Goal: Task Accomplishment & Management: Manage account settings

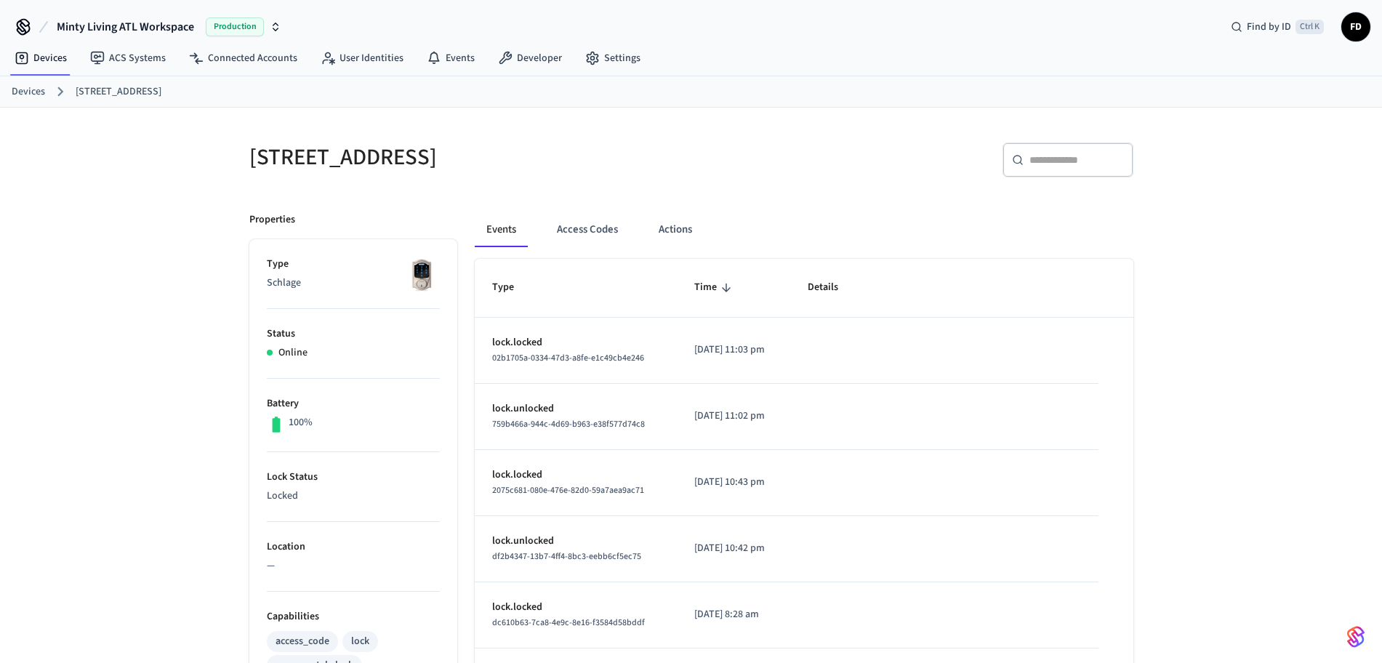
click at [36, 97] on link "Devices" at bounding box center [28, 91] width 33 height 15
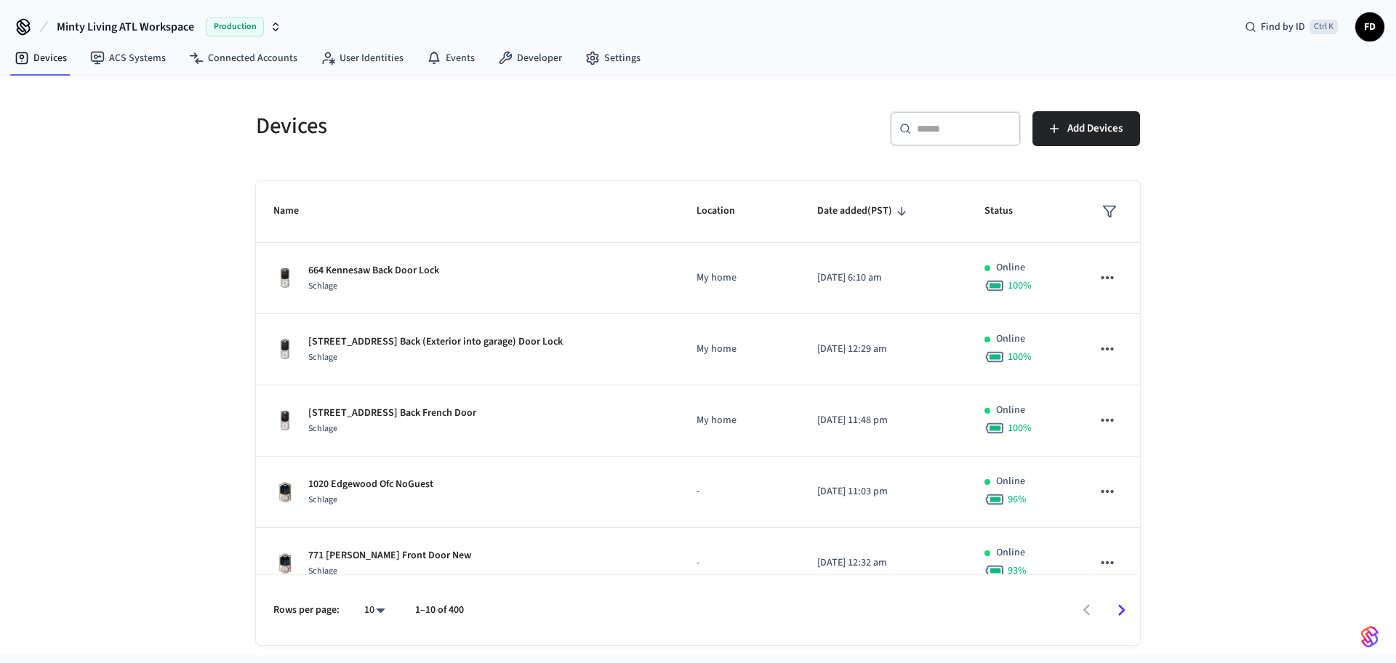
click at [939, 119] on div "​ ​" at bounding box center [955, 128] width 131 height 35
paste input "**********"
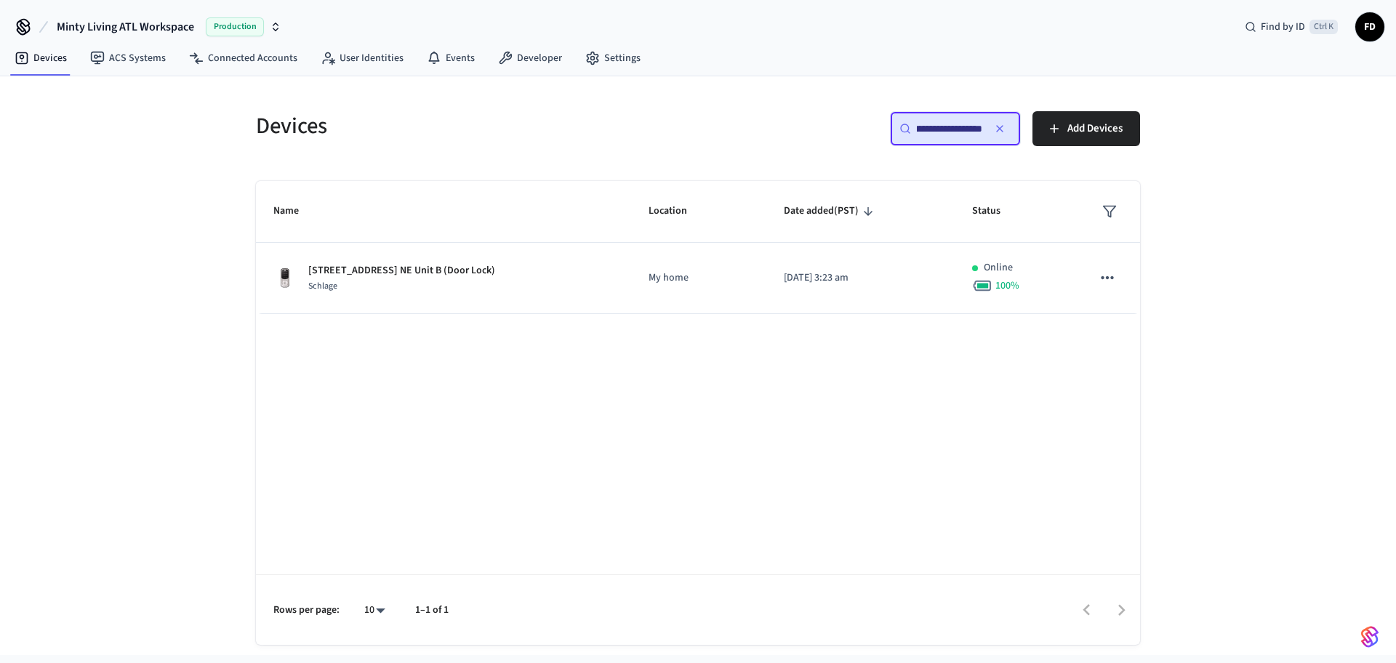
scroll to position [0, 20]
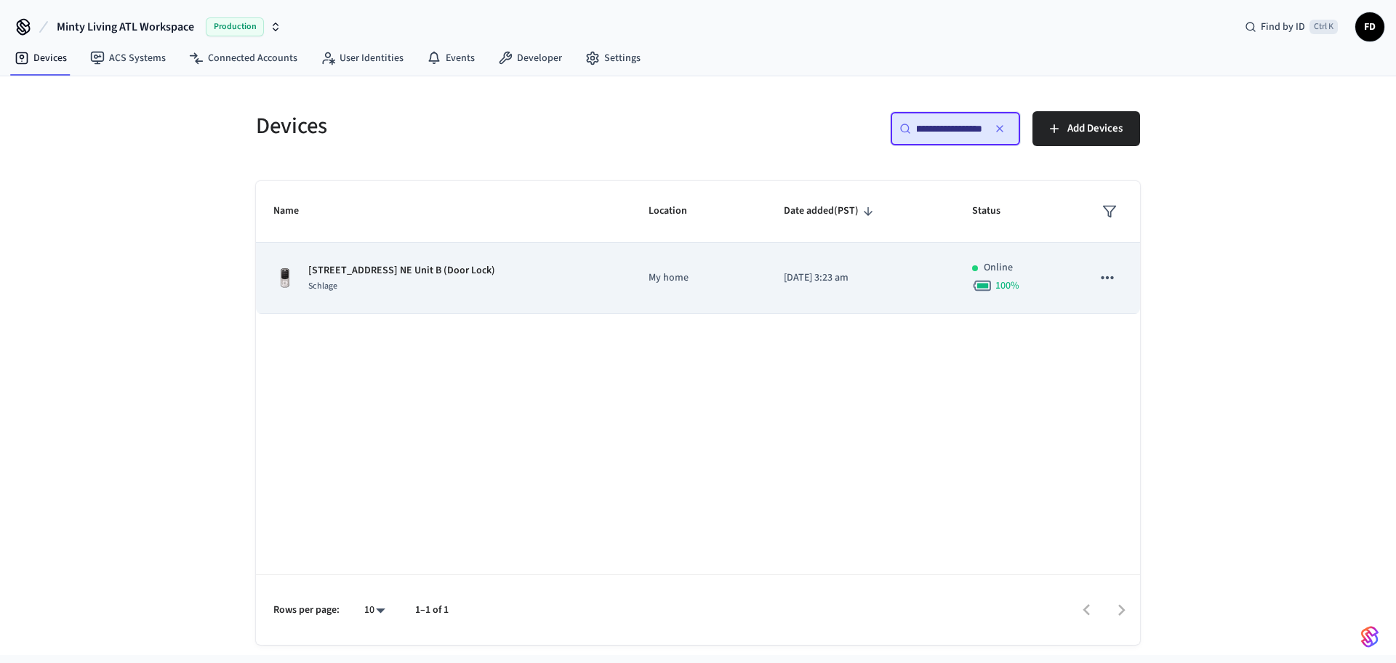
type input "**********"
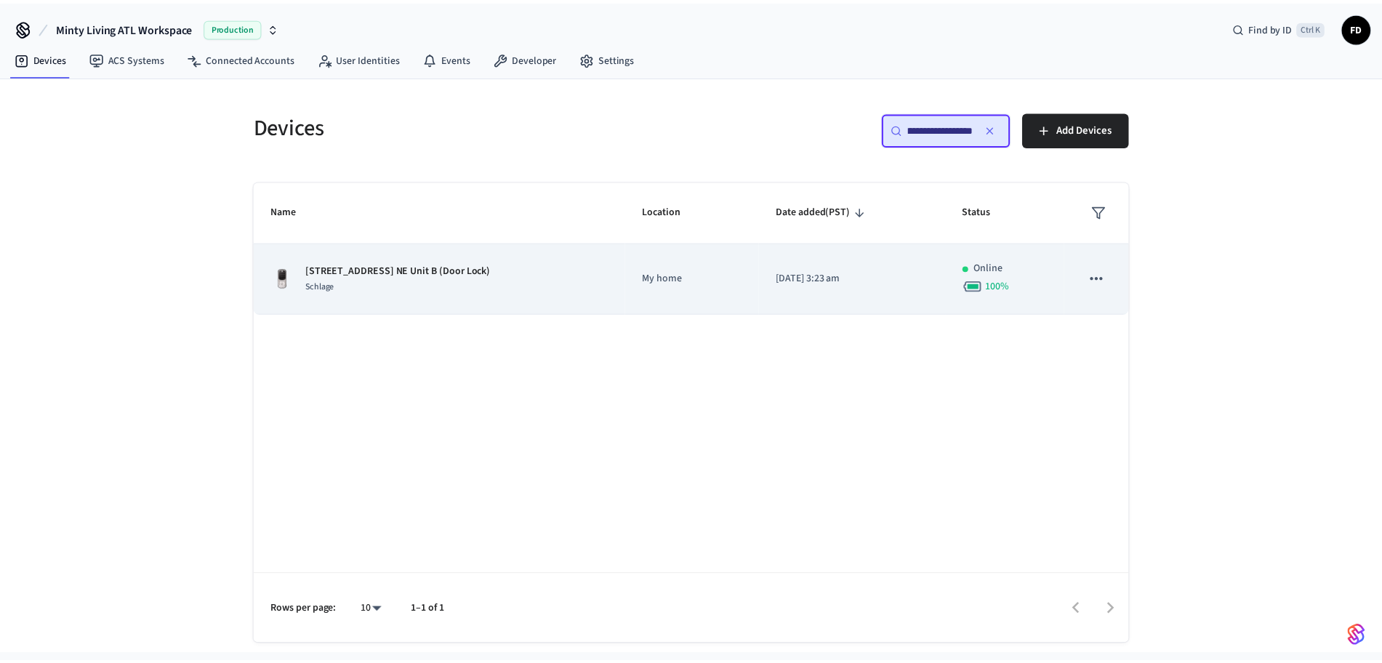
scroll to position [0, 0]
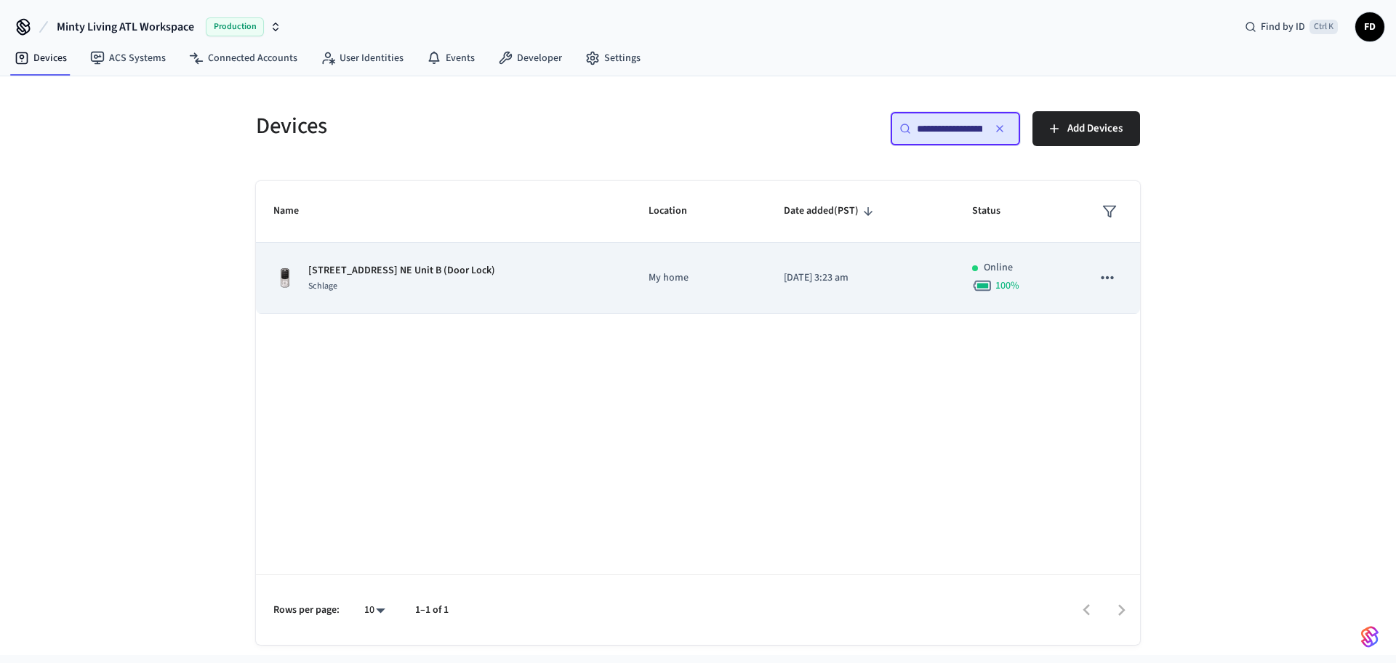
click at [663, 256] on td "My home" at bounding box center [698, 278] width 135 height 71
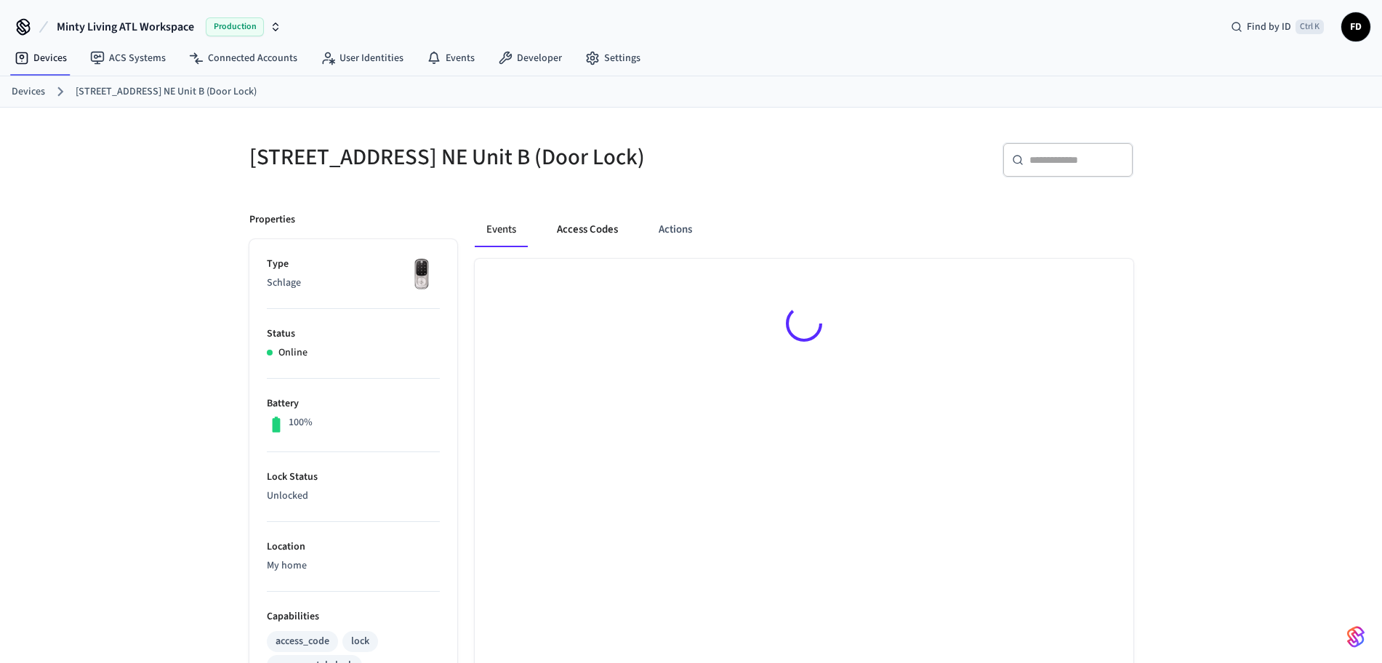
click at [623, 237] on button "Access Codes" at bounding box center [587, 229] width 84 height 35
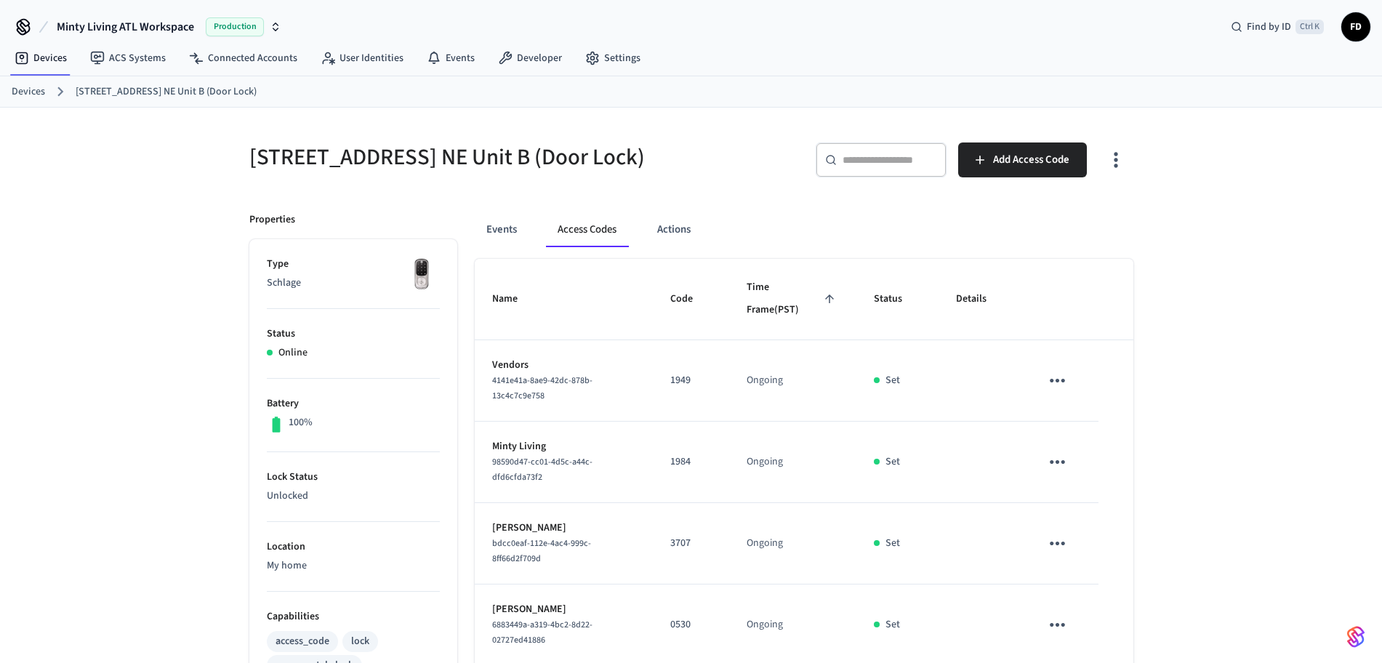
click at [25, 88] on link "Devices" at bounding box center [28, 91] width 33 height 15
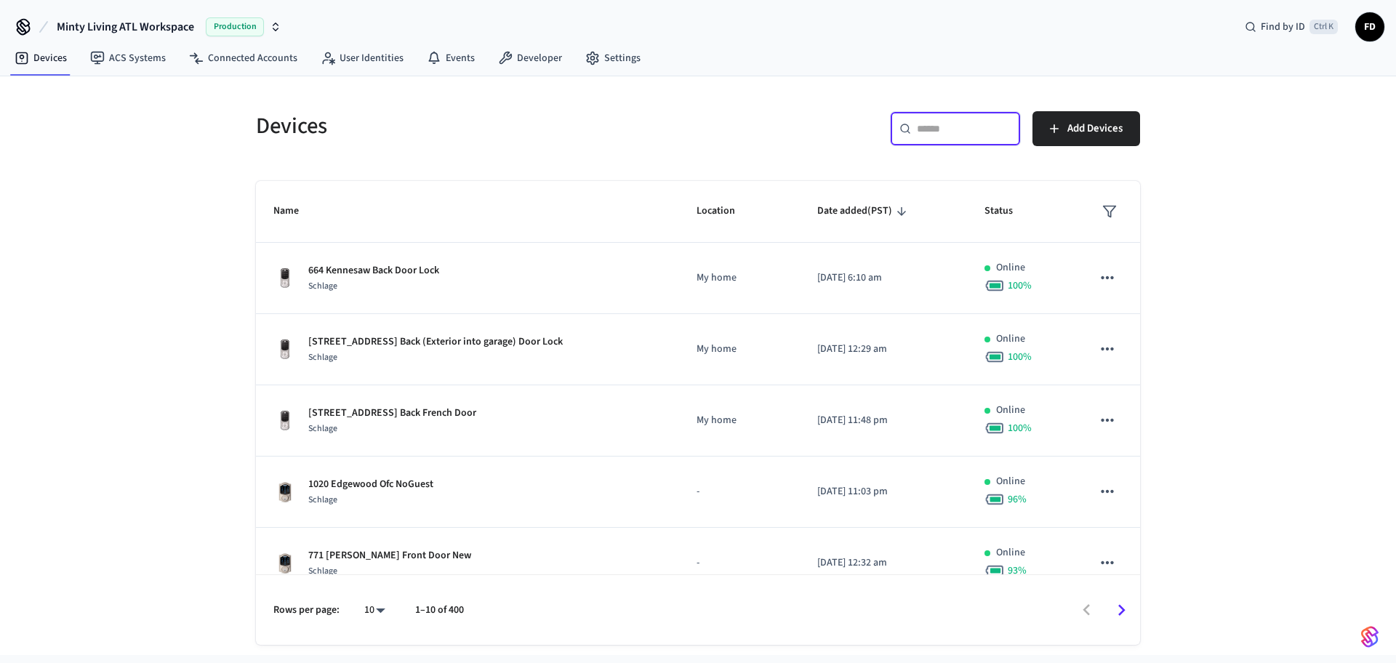
click at [919, 133] on input "text" at bounding box center [964, 128] width 95 height 15
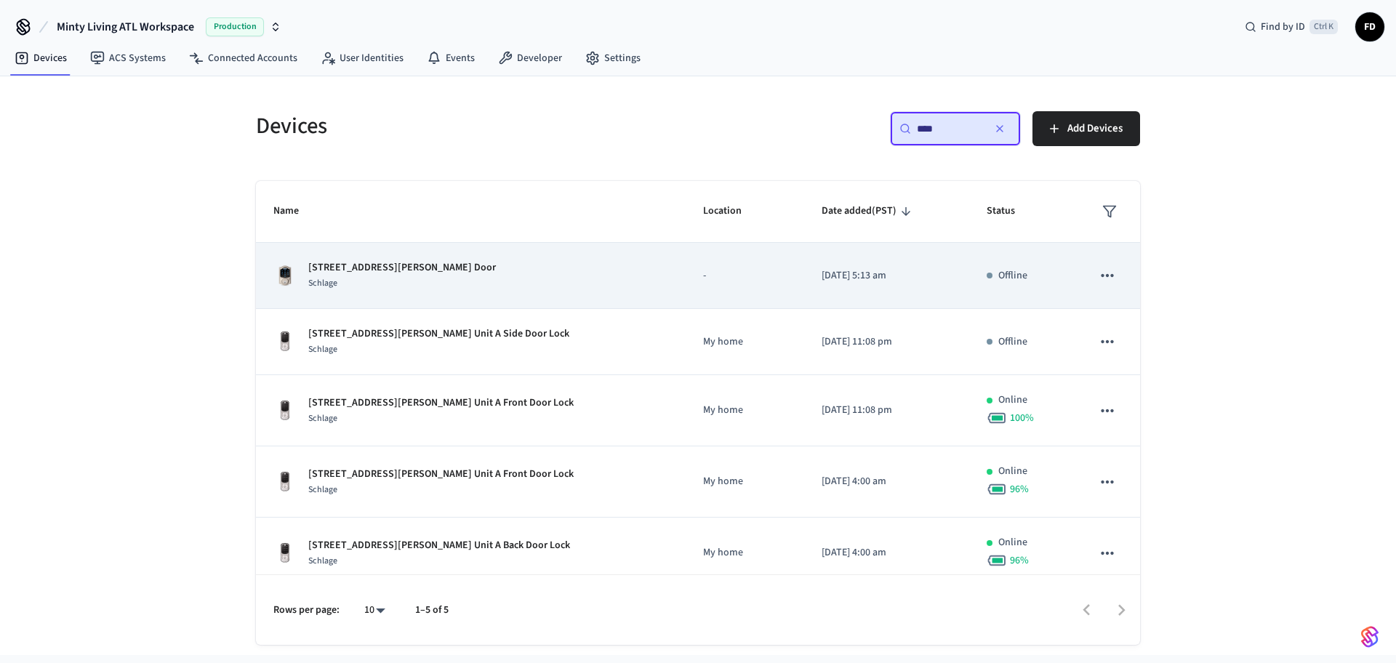
type input "****"
click at [489, 272] on div "[STREET_ADDRESS][PERSON_NAME] Unit B Front Door Schlage" at bounding box center [470, 275] width 395 height 31
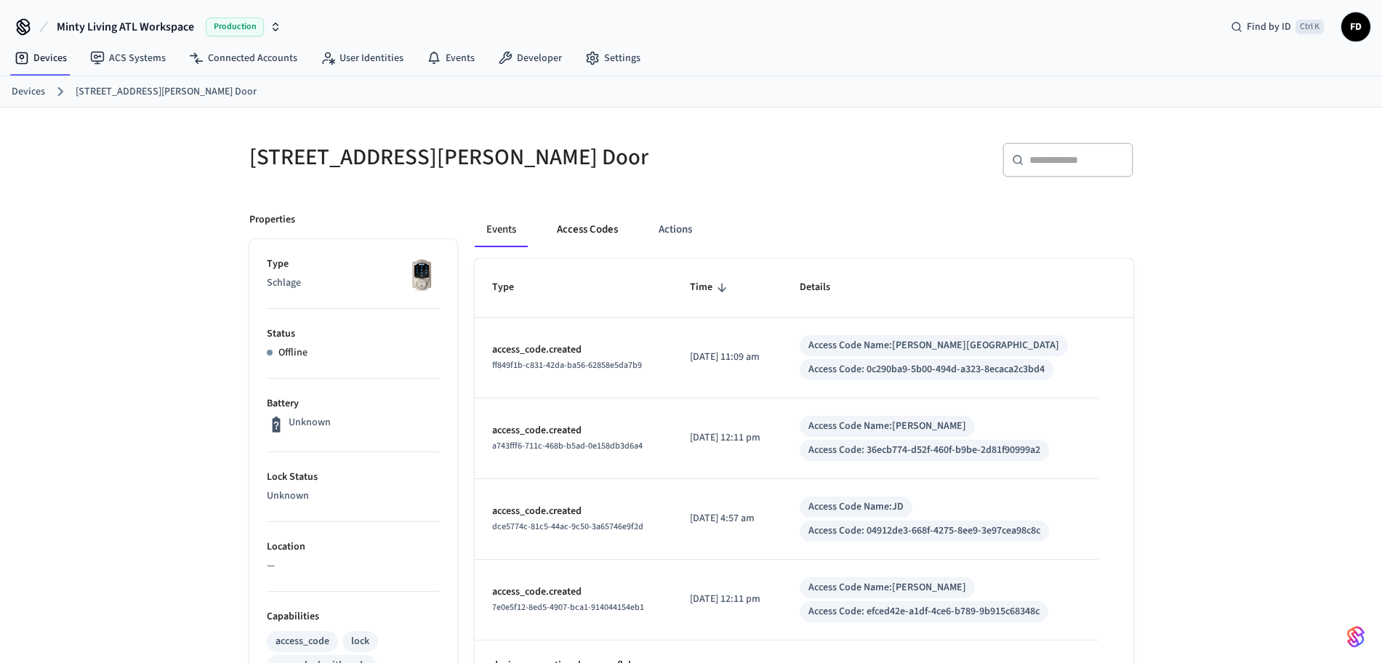
click at [583, 231] on button "Access Codes" at bounding box center [587, 229] width 84 height 35
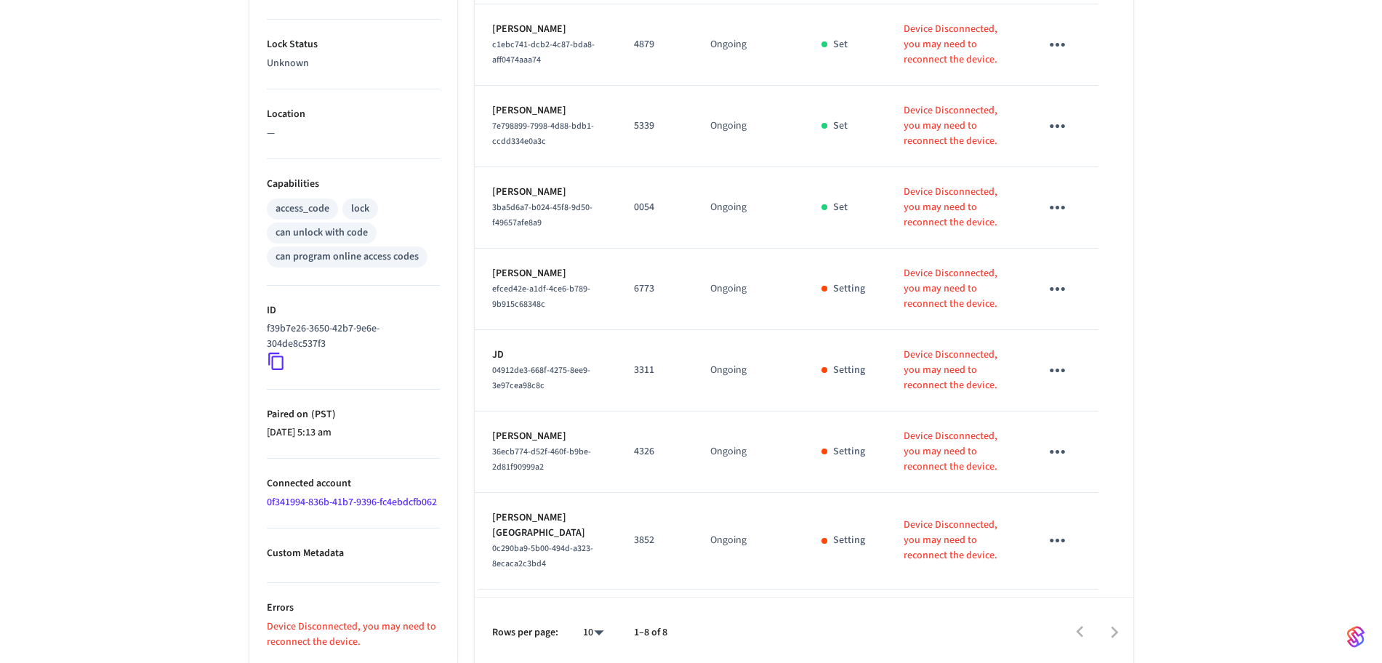
scroll to position [437, 0]
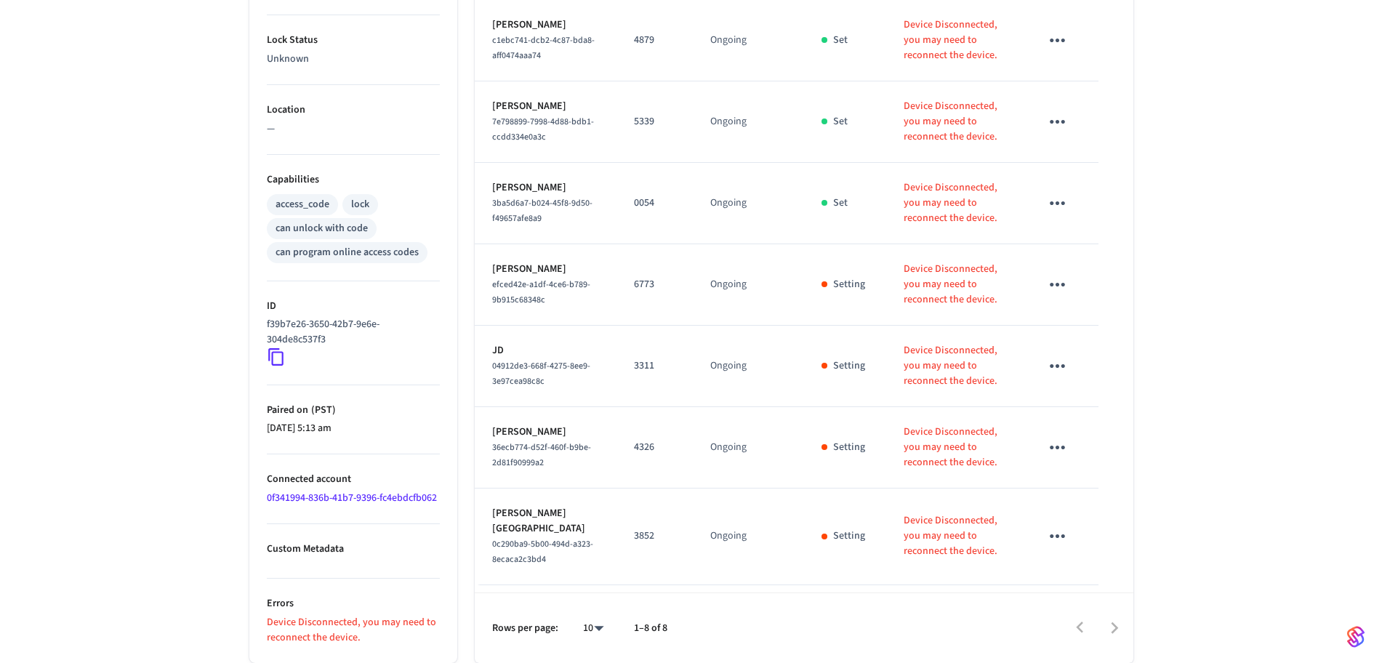
click at [1381, 164] on div "[STREET_ADDRESS][PERSON_NAME] Front Door ​ ​ Add Access Code Properties Type Sc…" at bounding box center [691, 167] width 1382 height 993
click at [1382, 132] on div "[STREET_ADDRESS][PERSON_NAME] Front Door ​ ​ Add Access Code Properties Type Sc…" at bounding box center [691, 167] width 1382 height 993
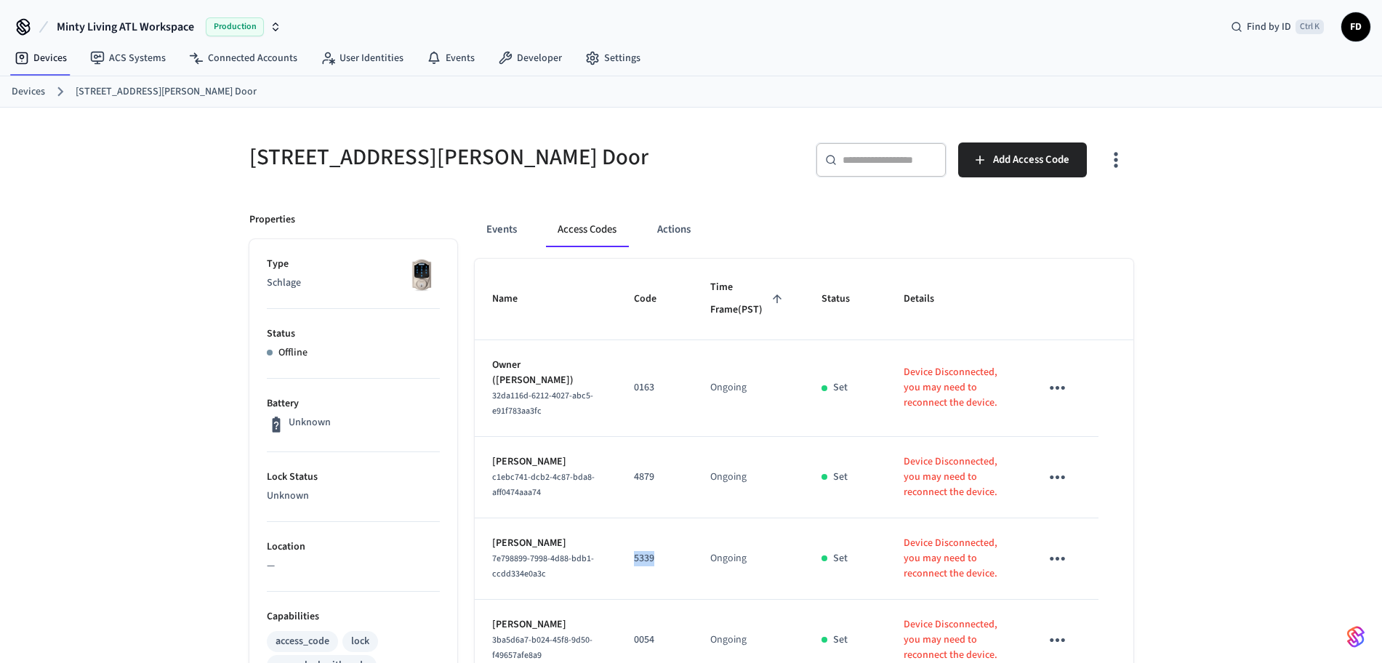
drag, startPoint x: 644, startPoint y: 583, endPoint x: 601, endPoint y: 580, distance: 43.1
click at [617, 580] on td "5339" at bounding box center [655, 558] width 76 height 81
copy p "5339"
click at [28, 93] on link "Devices" at bounding box center [28, 91] width 33 height 15
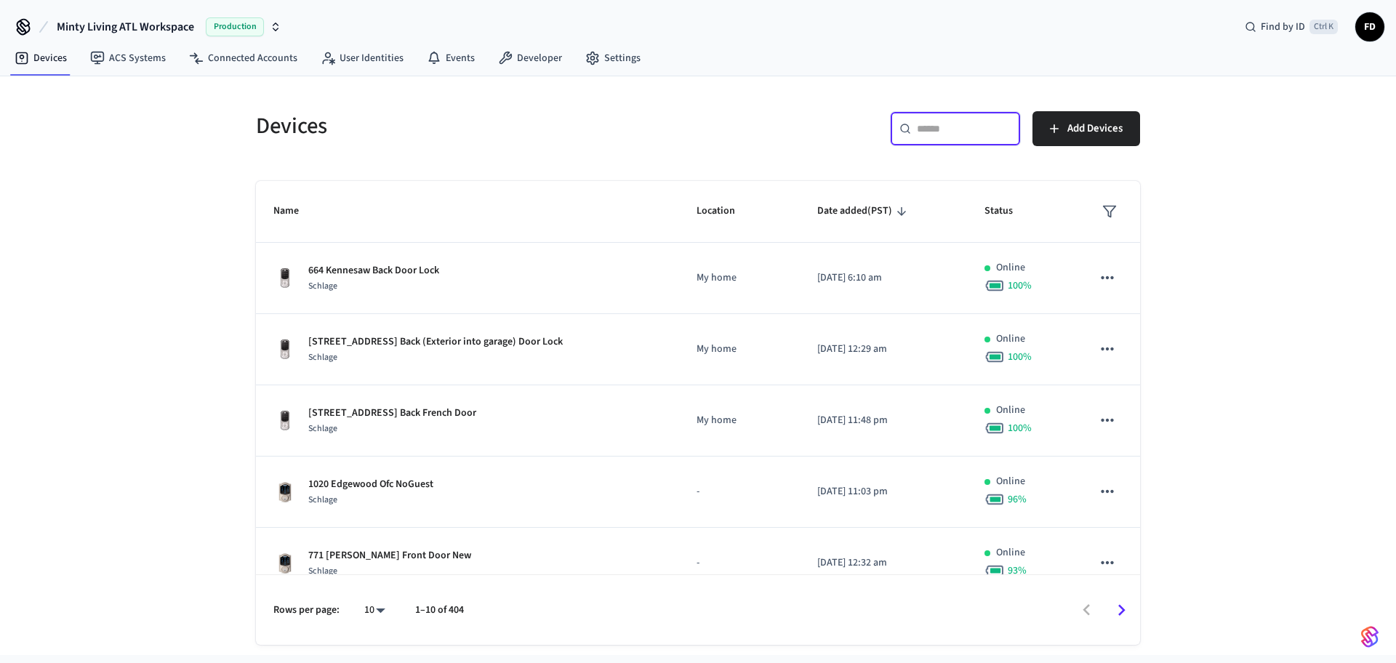
click at [930, 135] on input "text" at bounding box center [964, 128] width 95 height 15
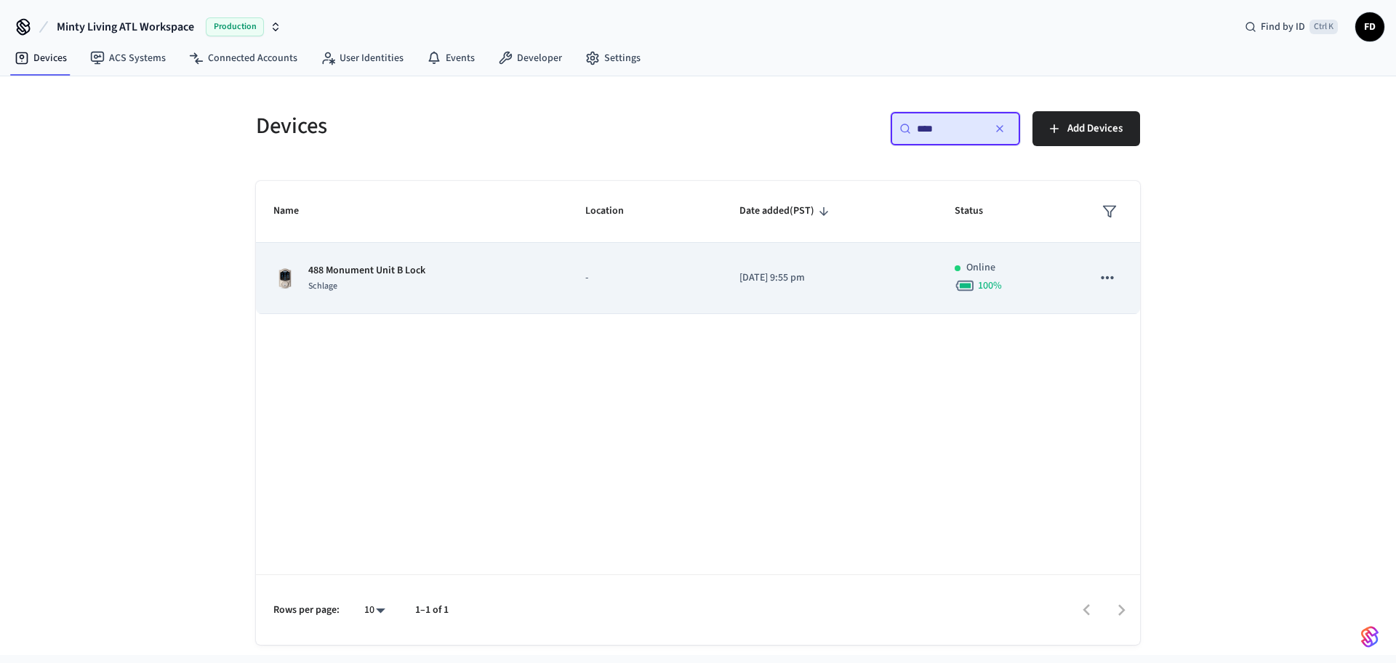
type input "***"
click at [722, 293] on td "[DATE] 9:55 pm" at bounding box center [829, 278] width 215 height 71
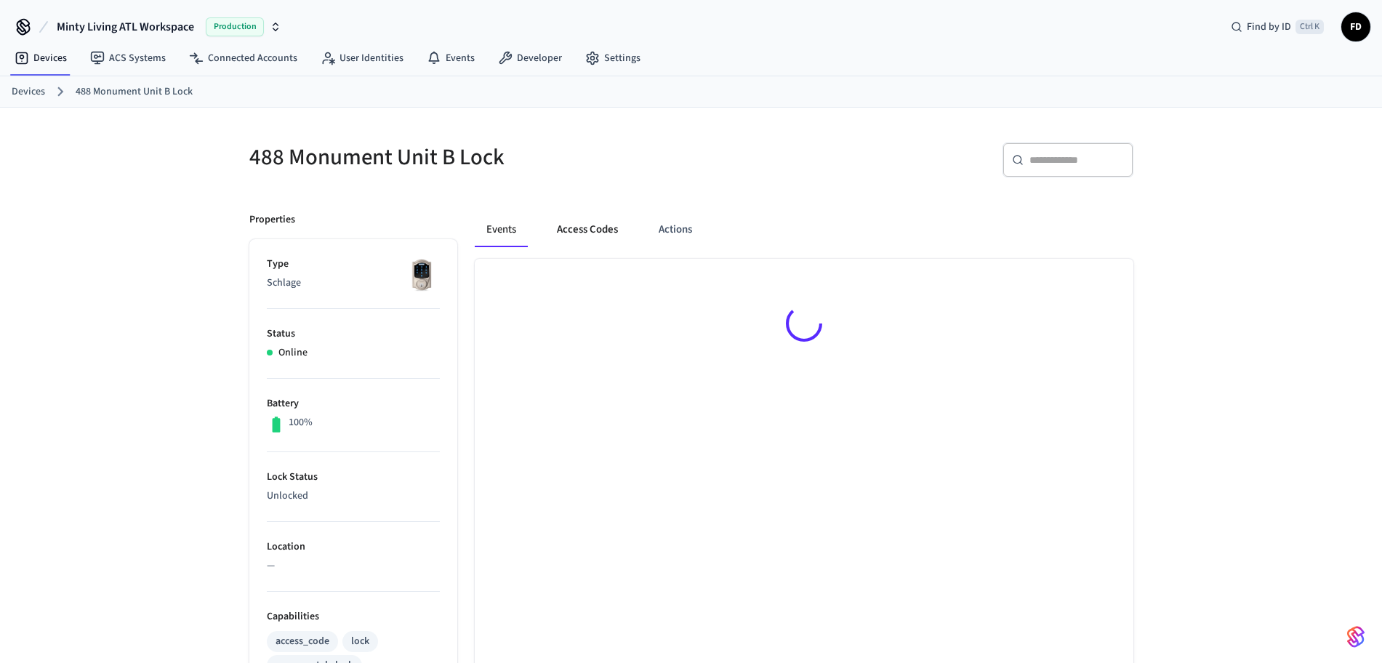
click at [588, 223] on button "Access Codes" at bounding box center [587, 229] width 84 height 35
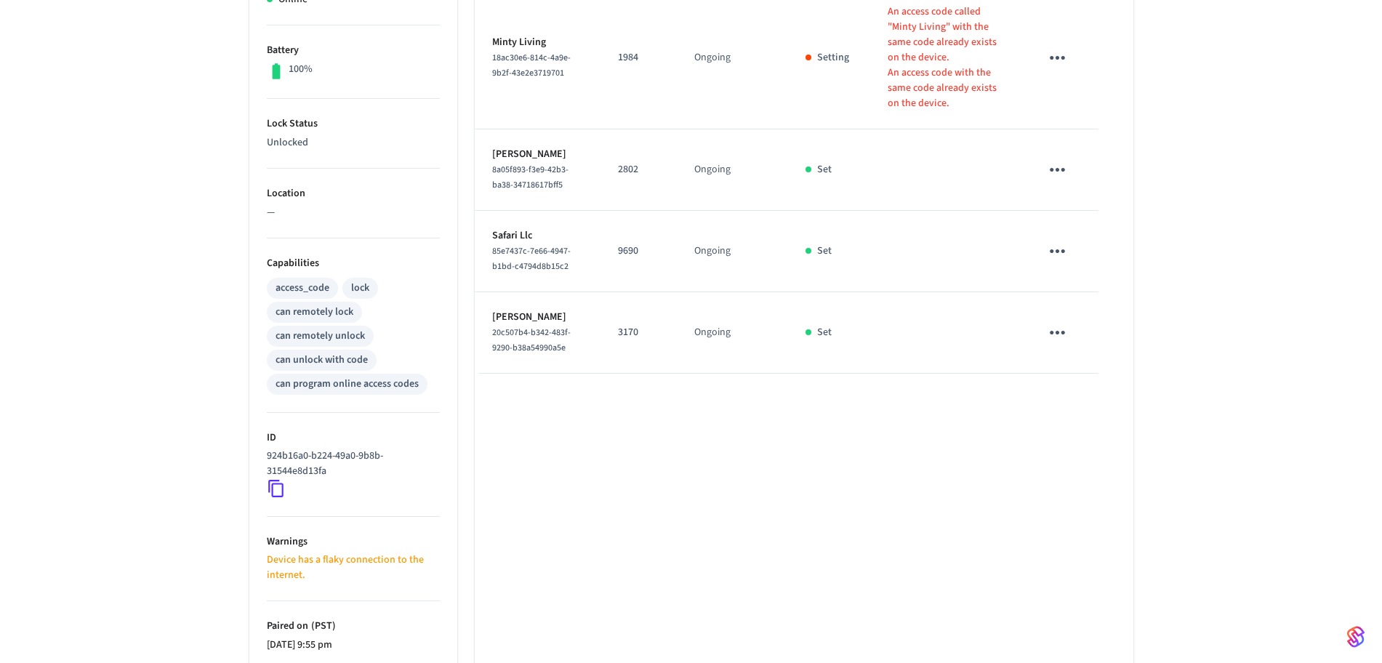
scroll to position [355, 0]
drag, startPoint x: 1358, startPoint y: 115, endPoint x: 1395, endPoint y: 75, distance: 54.5
click at [1382, 75] on html "Minty Living ATL Workspace Production Find by ID Ctrl K FD Devices ACS Systems …" at bounding box center [691, 226] width 1382 height 1163
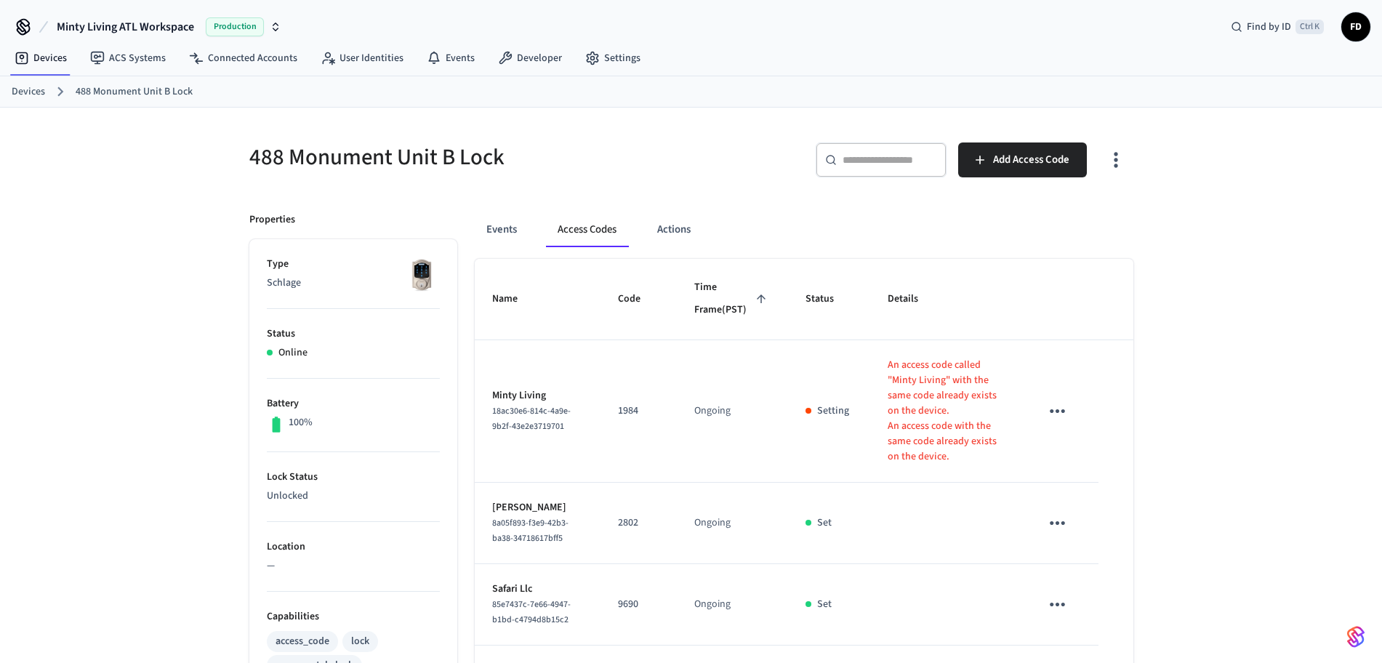
click at [27, 86] on link "Devices" at bounding box center [28, 91] width 33 height 15
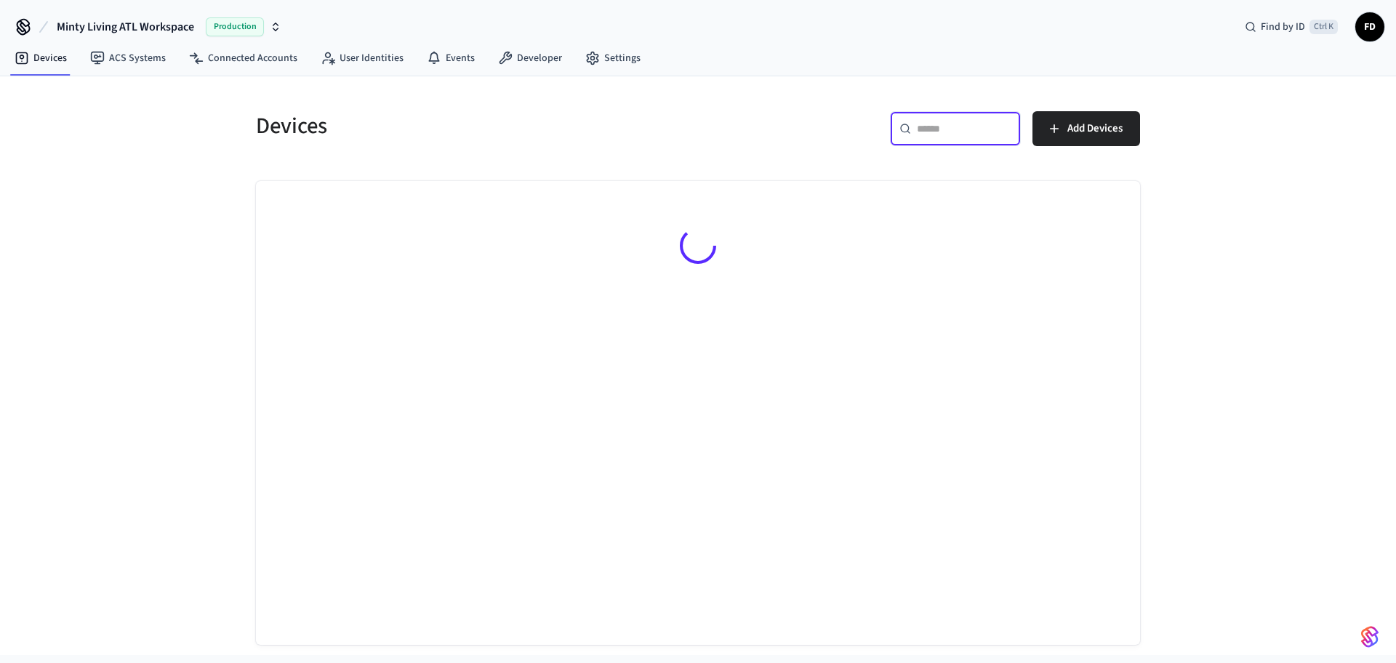
click at [937, 125] on input "text" at bounding box center [964, 128] width 95 height 15
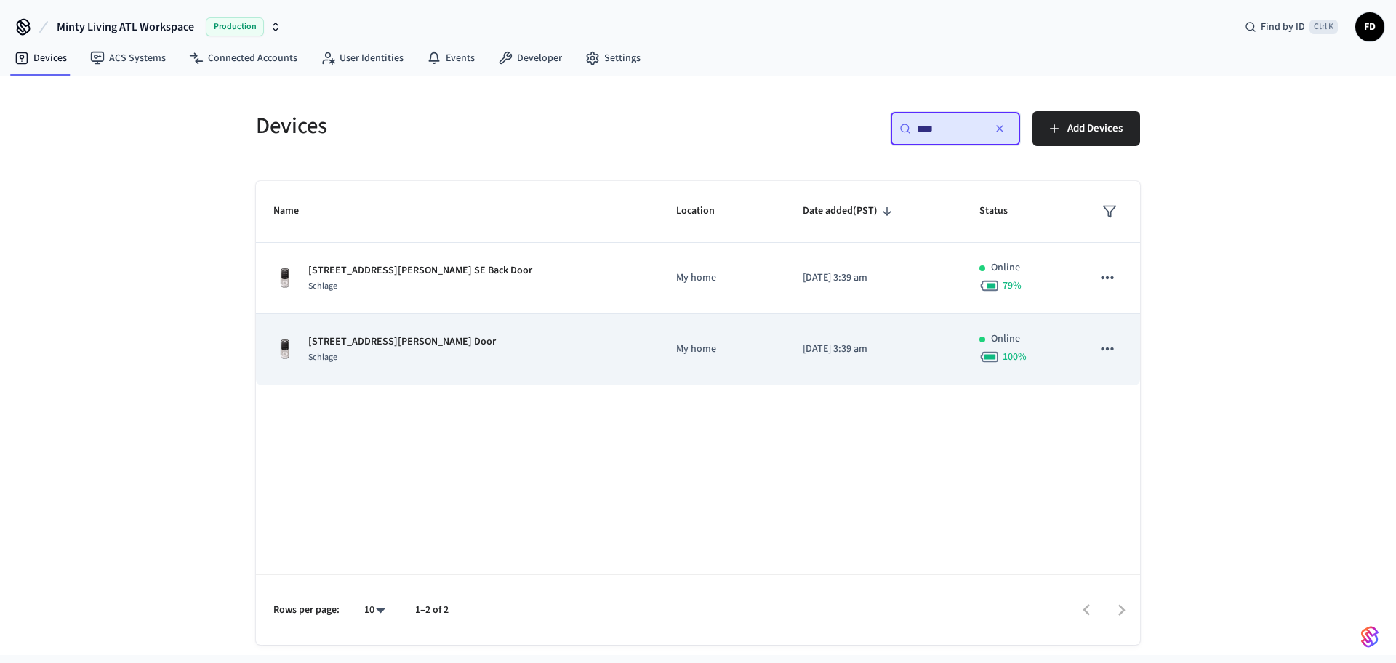
type input "***"
click at [501, 324] on td "174 [PERSON_NAME] St SE Front Door Schlage" at bounding box center [457, 349] width 403 height 71
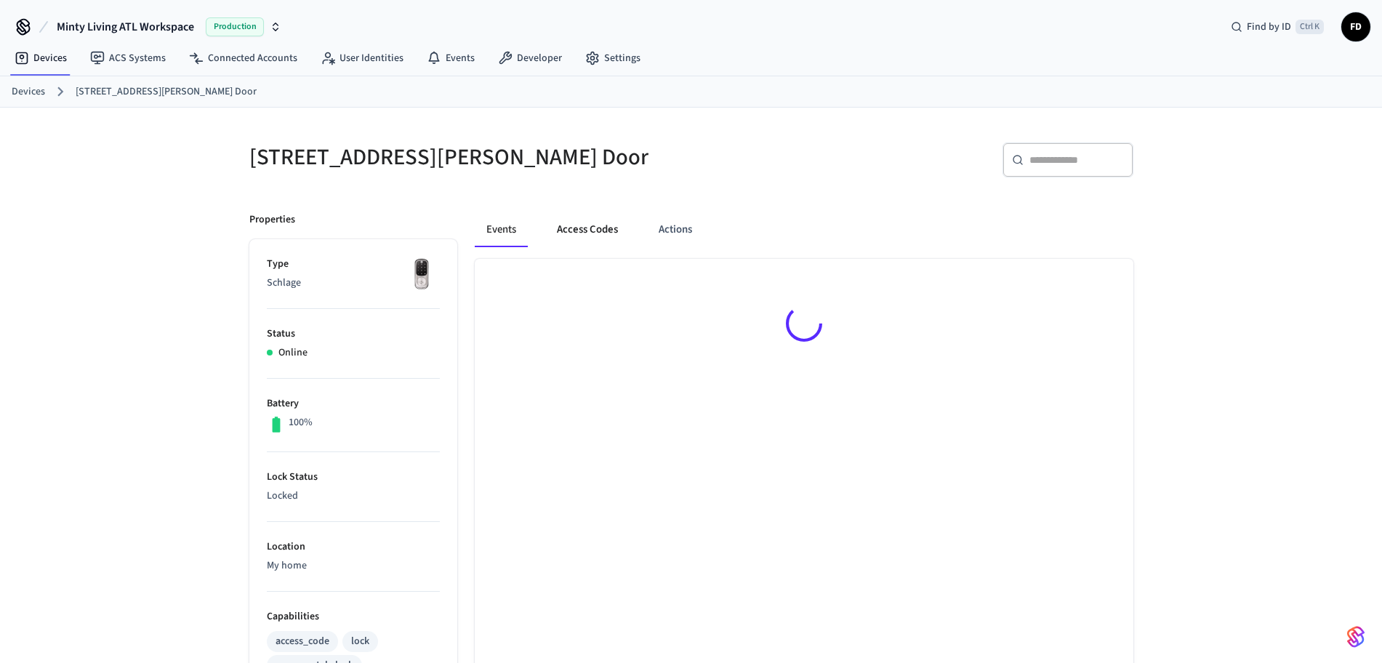
click at [593, 241] on button "Access Codes" at bounding box center [587, 229] width 84 height 35
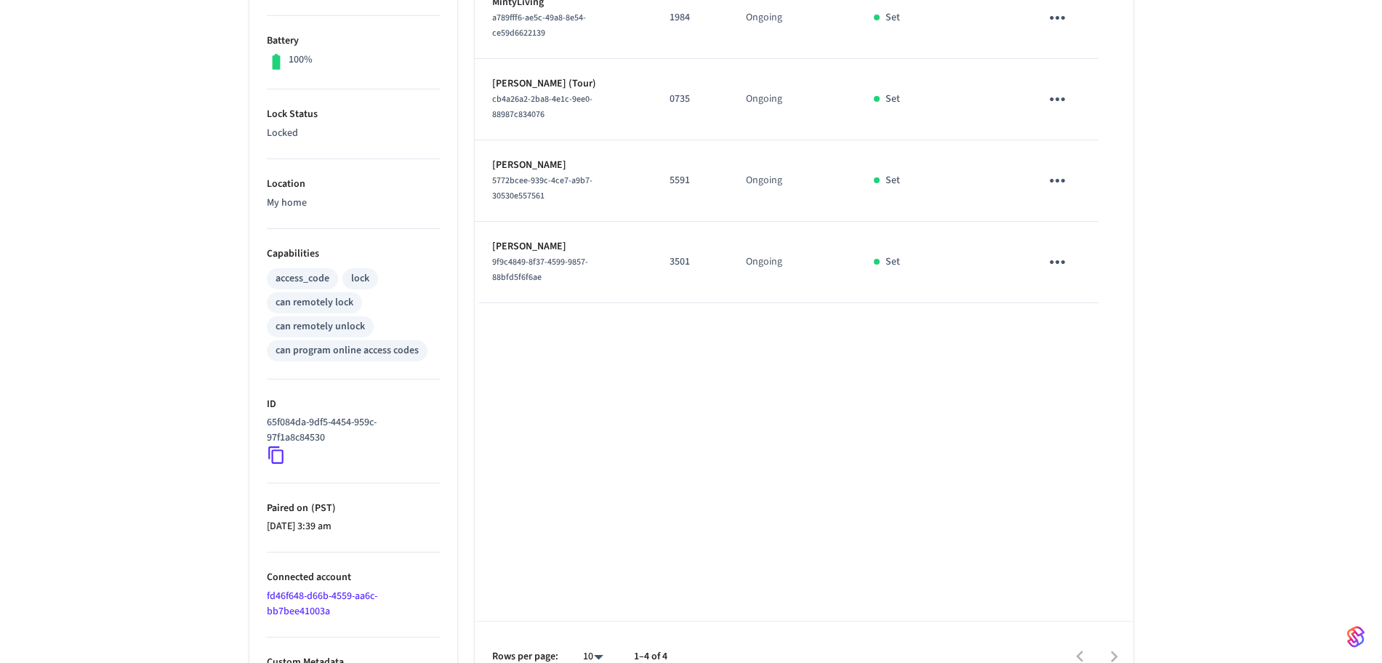
scroll to position [359, 0]
click at [1213, 129] on div "[STREET_ADDRESS][PERSON_NAME] Front Door ​ ​ Add Access Code Properties Type Sc…" at bounding box center [691, 221] width 1382 height 947
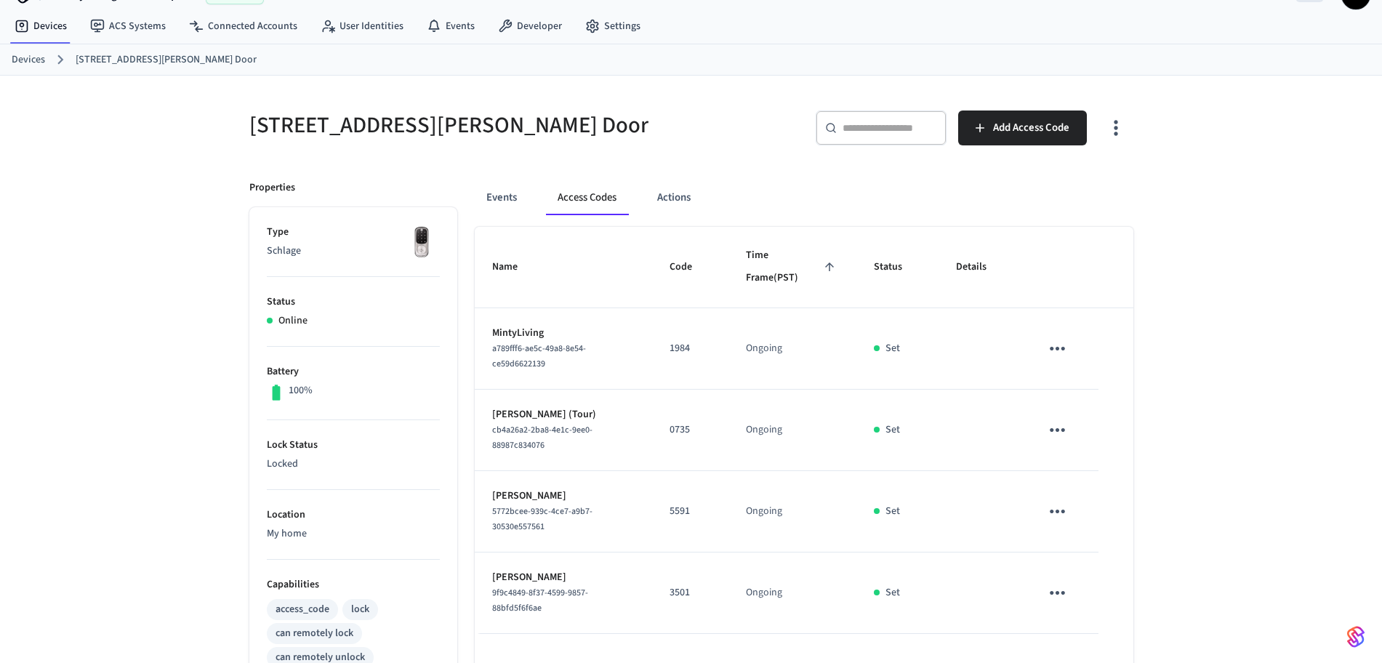
scroll to position [0, 0]
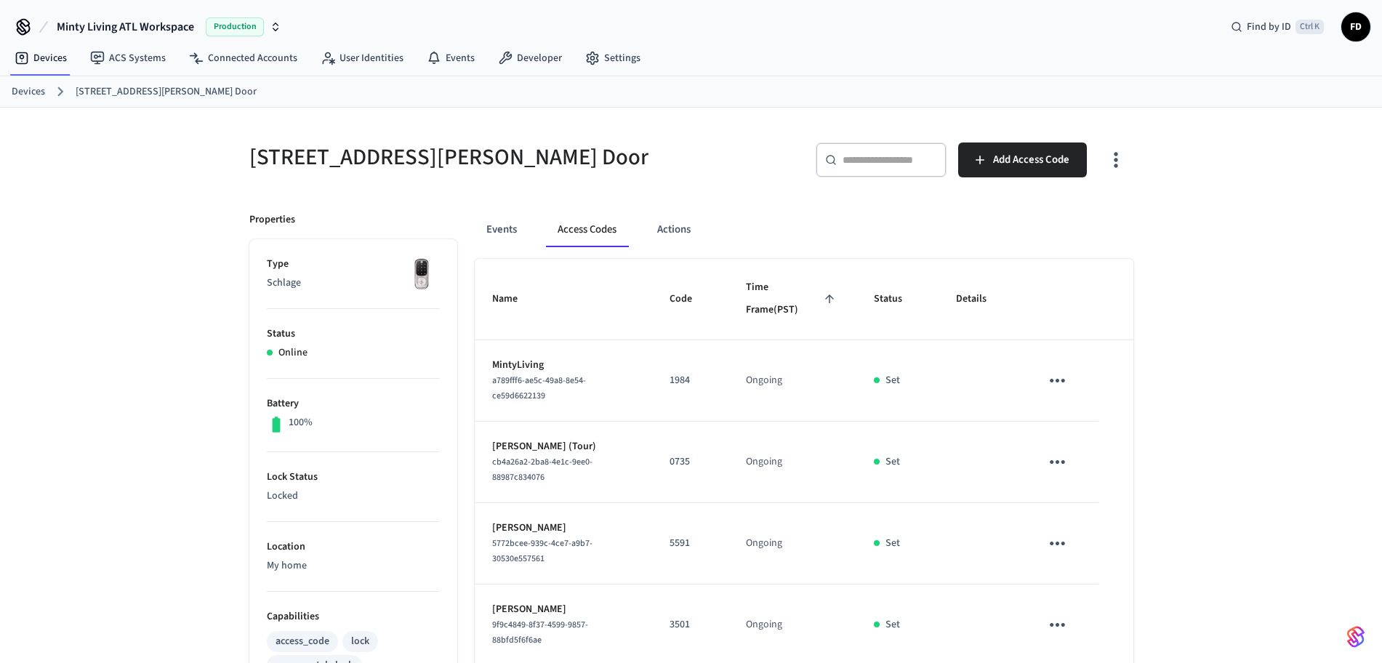
click at [35, 94] on link "Devices" at bounding box center [28, 91] width 33 height 15
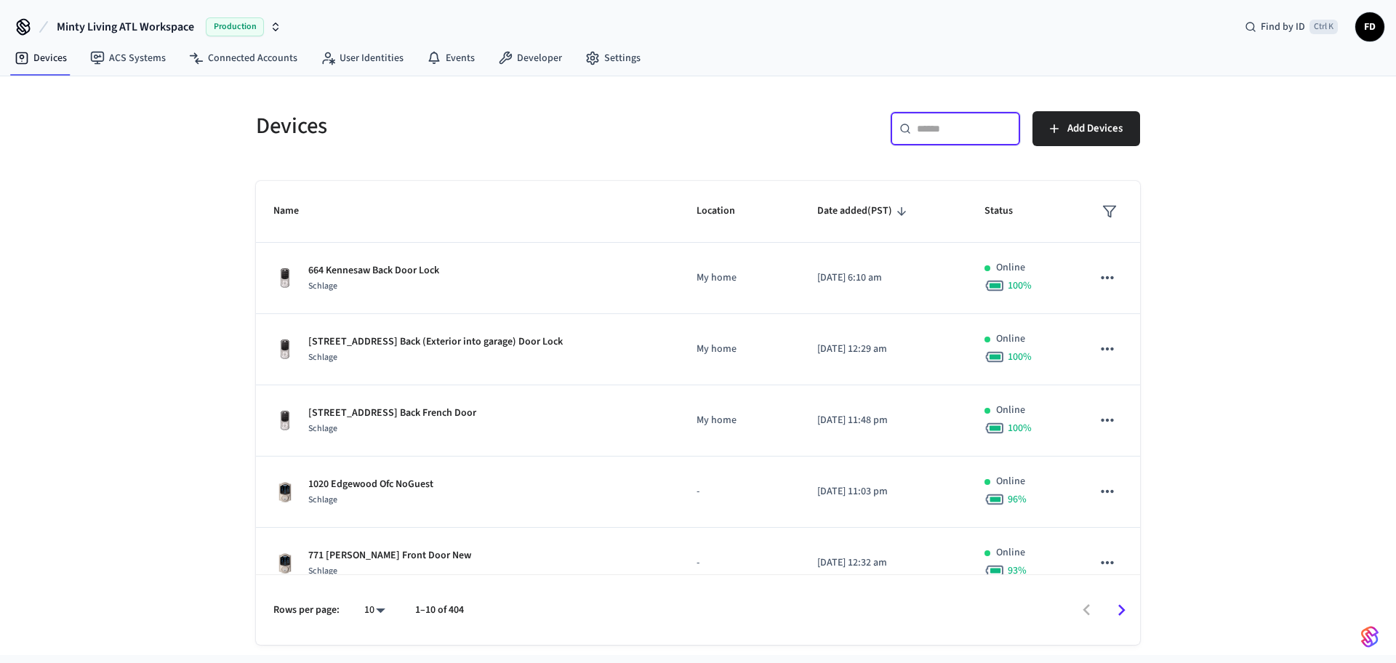
click at [942, 129] on input "text" at bounding box center [964, 128] width 95 height 15
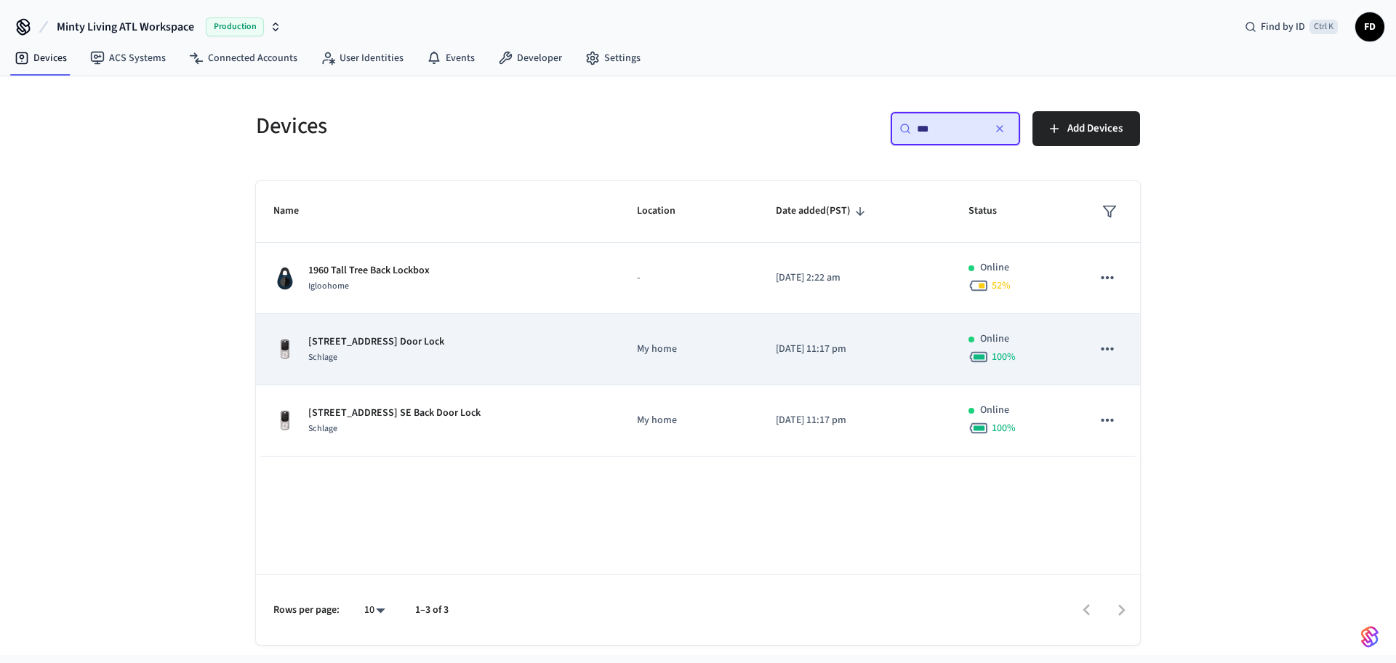
type input "***"
click at [476, 373] on td "[STREET_ADDRESS] SE Front Door Lock Schlage" at bounding box center [438, 349] width 364 height 71
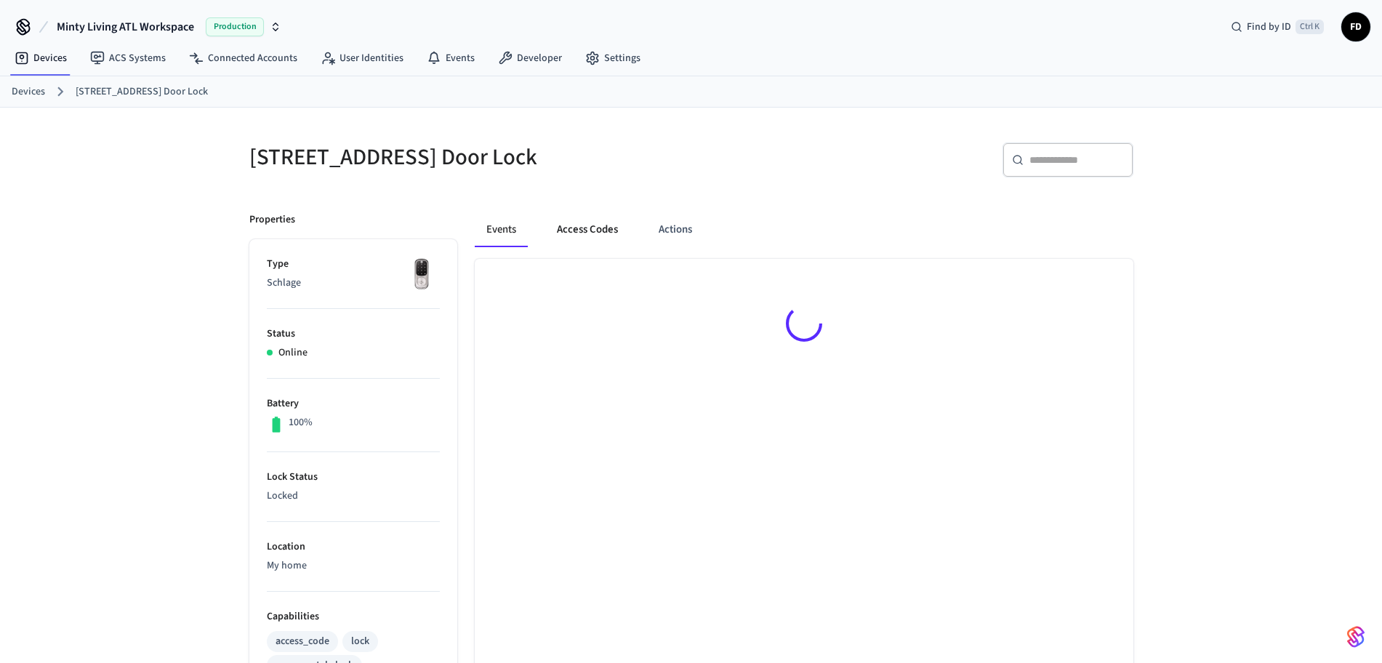
click at [574, 227] on button "Access Codes" at bounding box center [587, 229] width 84 height 35
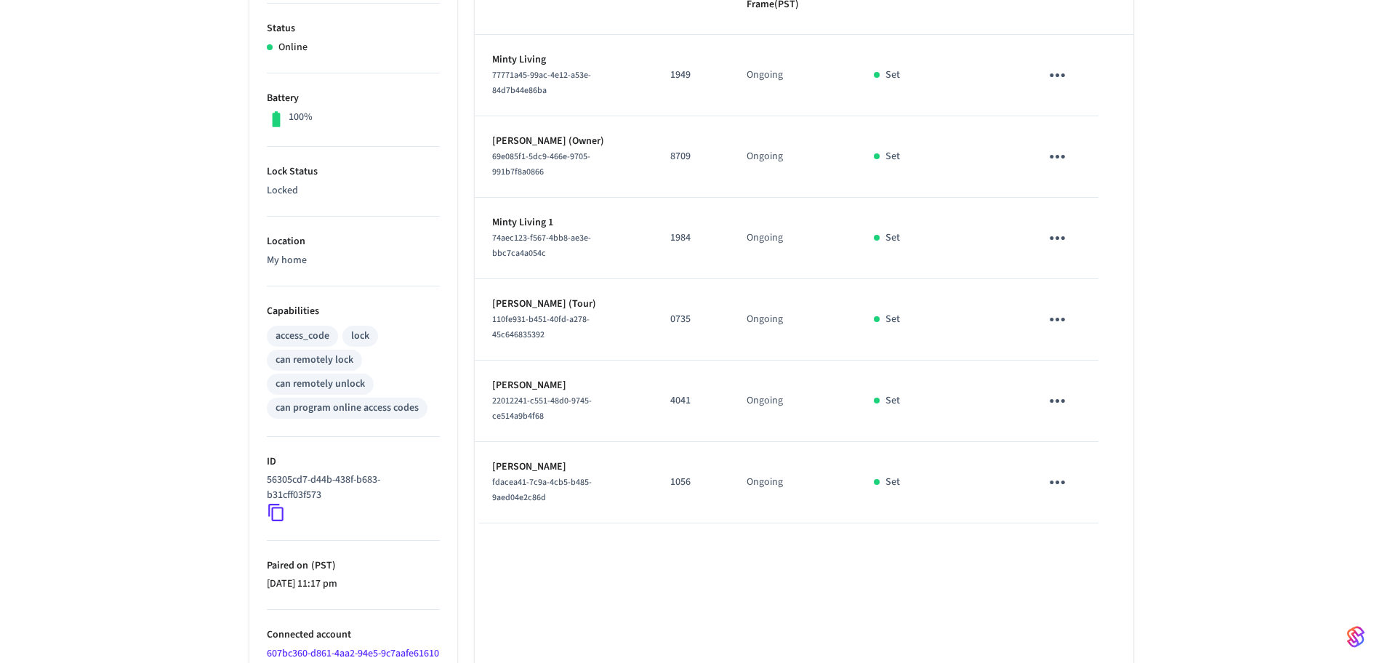
scroll to position [308, 0]
